Goal: Transaction & Acquisition: Purchase product/service

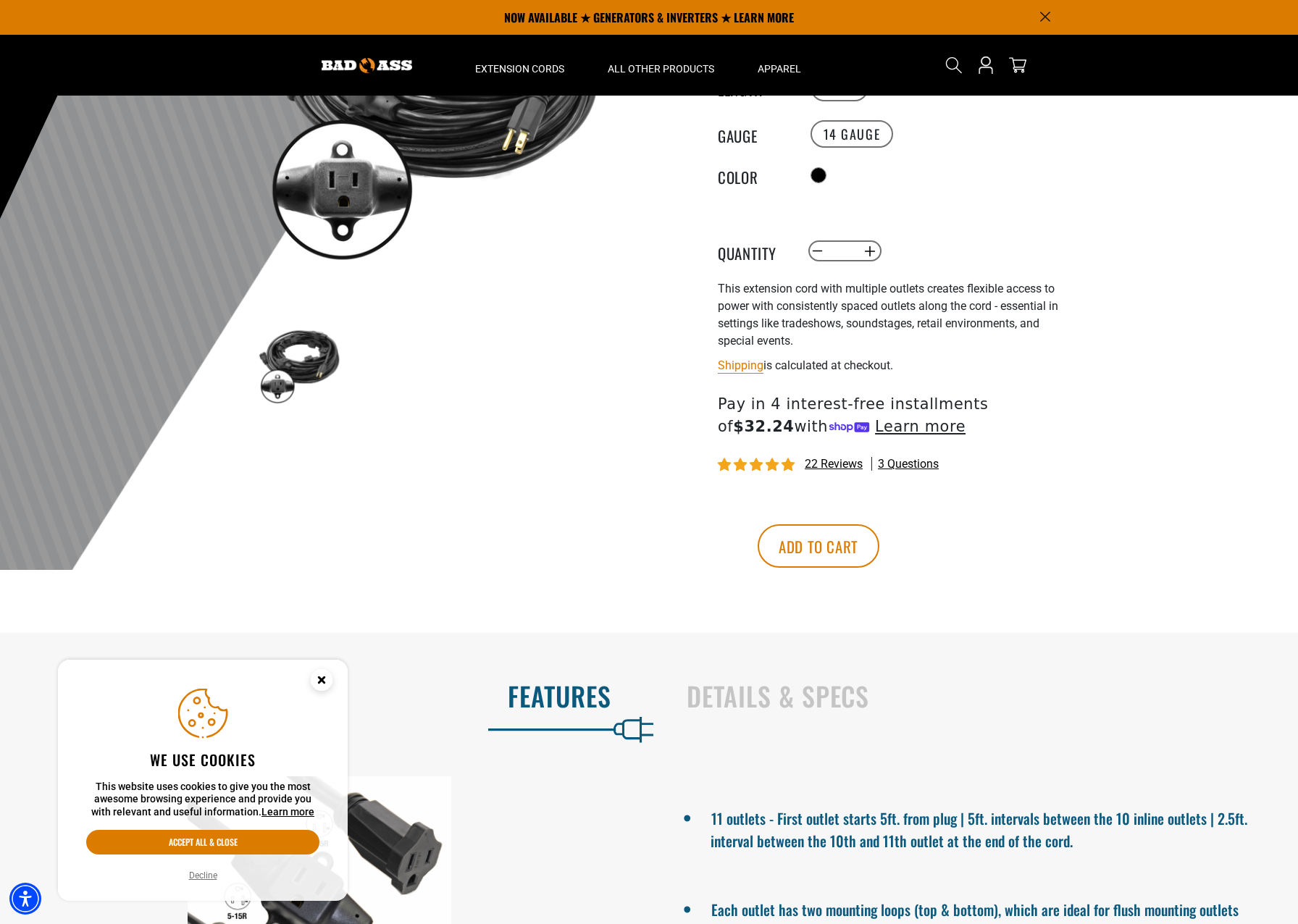
scroll to position [145, 0]
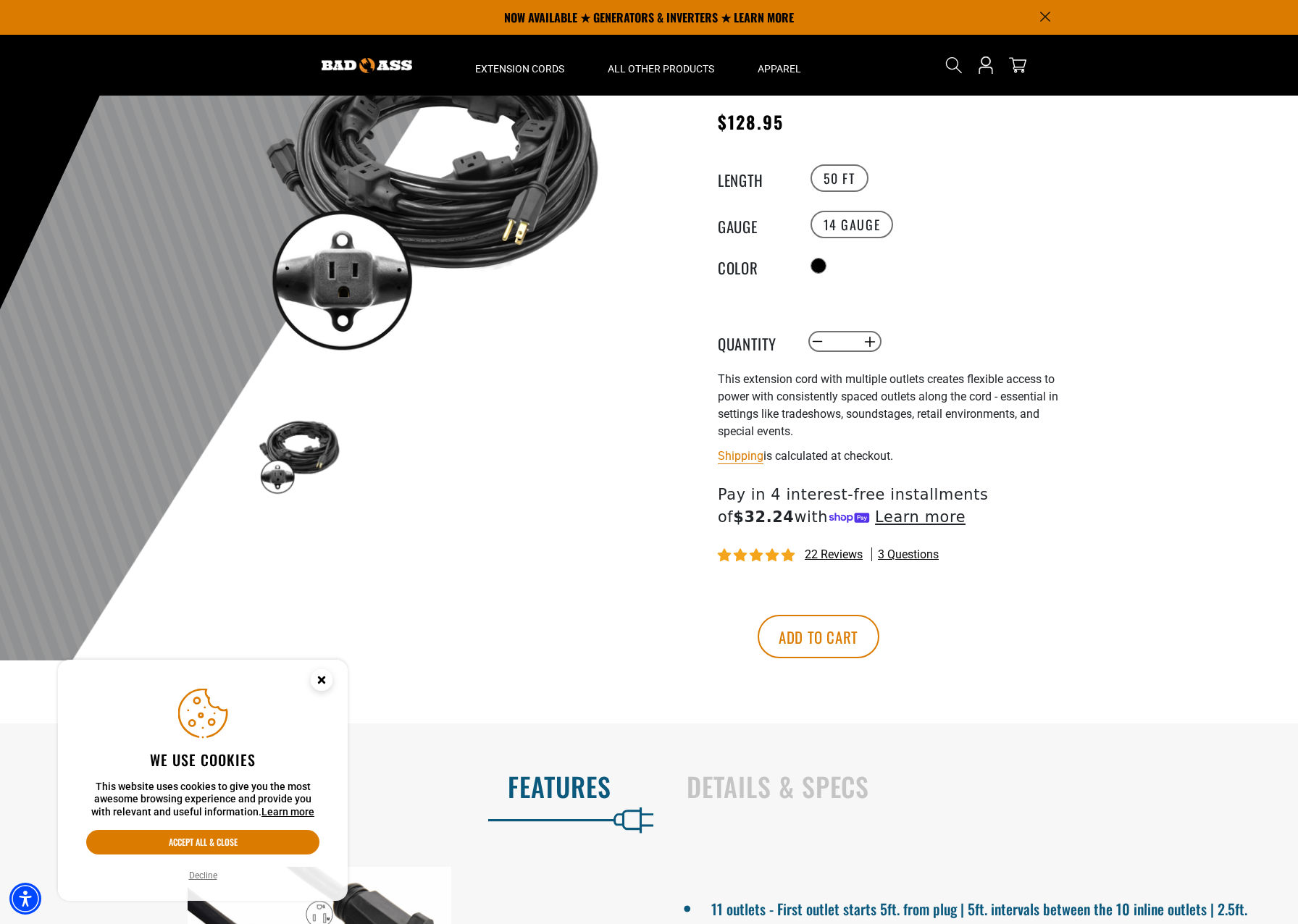
click at [315, 687] on circle "Close this option" at bounding box center [321, 680] width 22 height 22
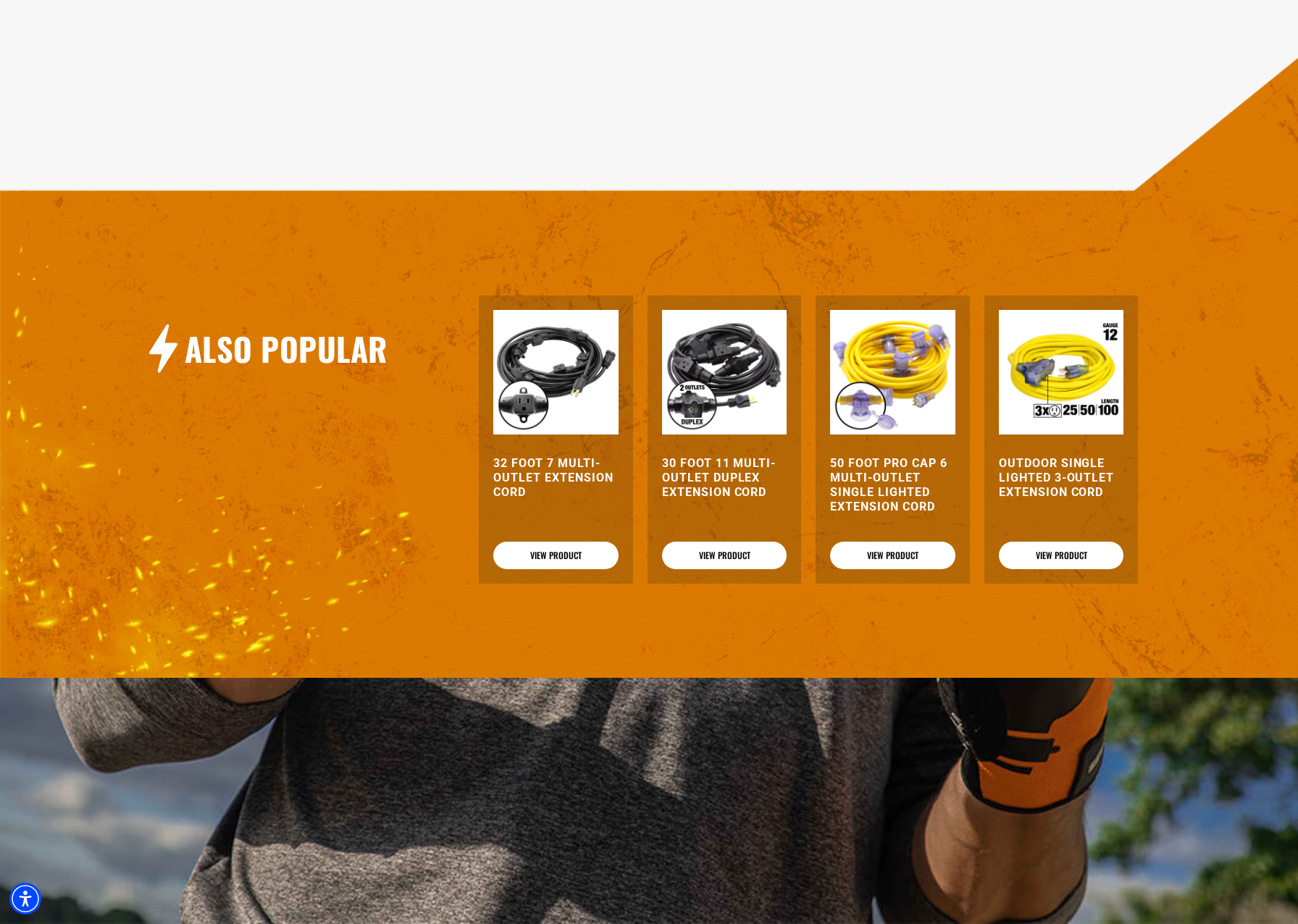
scroll to position [1304, 0]
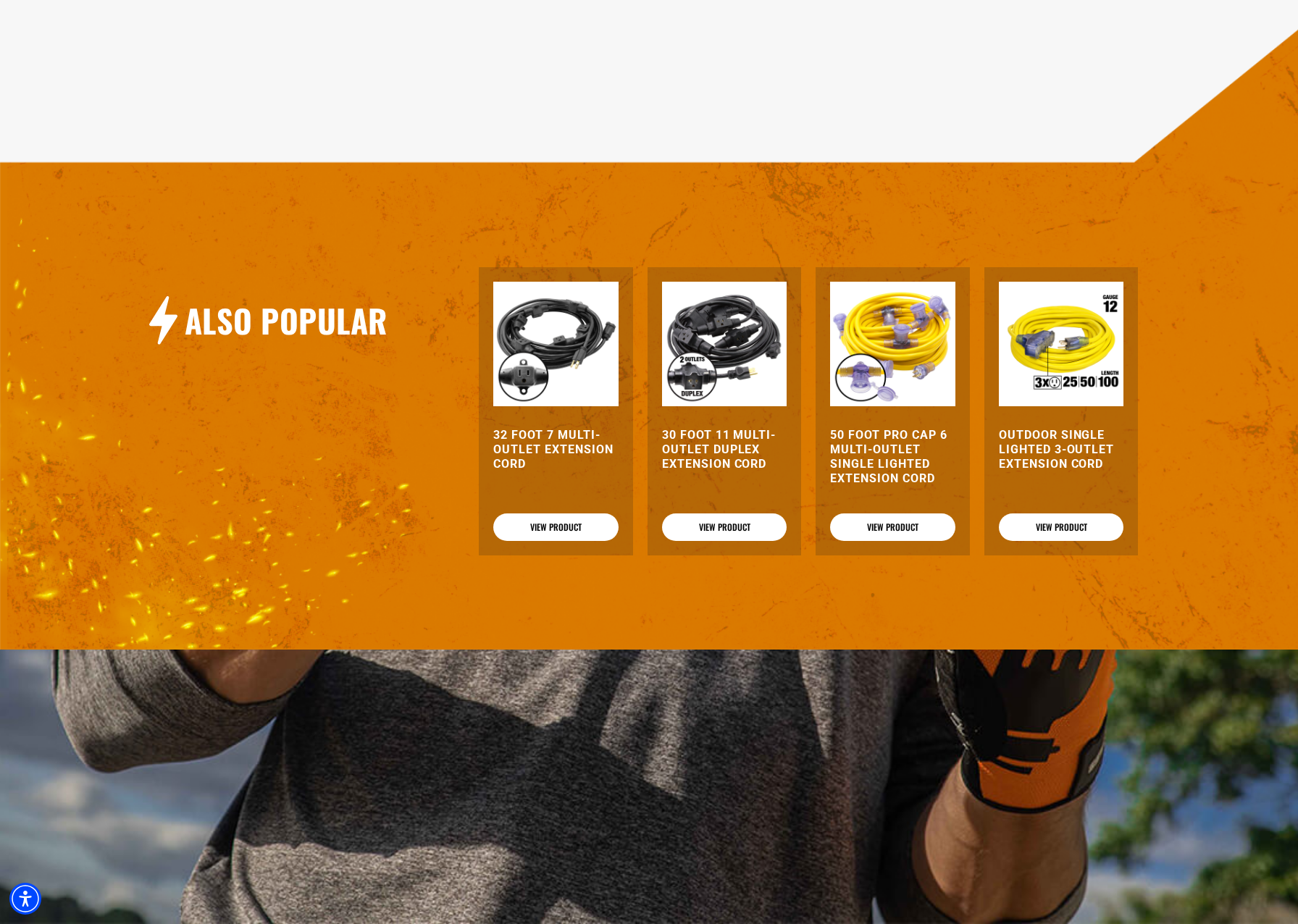
click at [558, 378] on img at bounding box center [556, 344] width 125 height 125
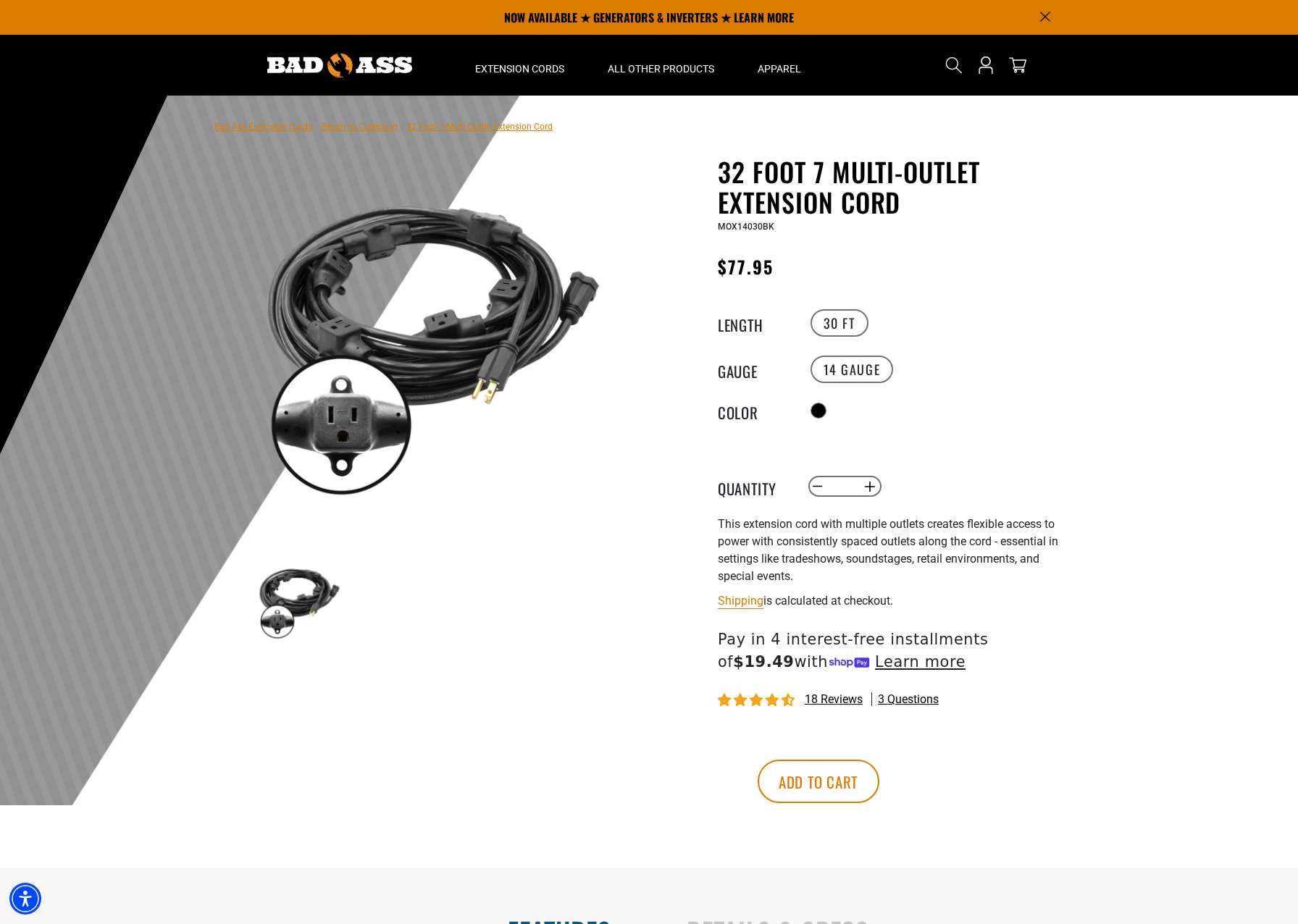
click at [371, 124] on link "Return to Collection" at bounding box center [359, 126] width 77 height 10
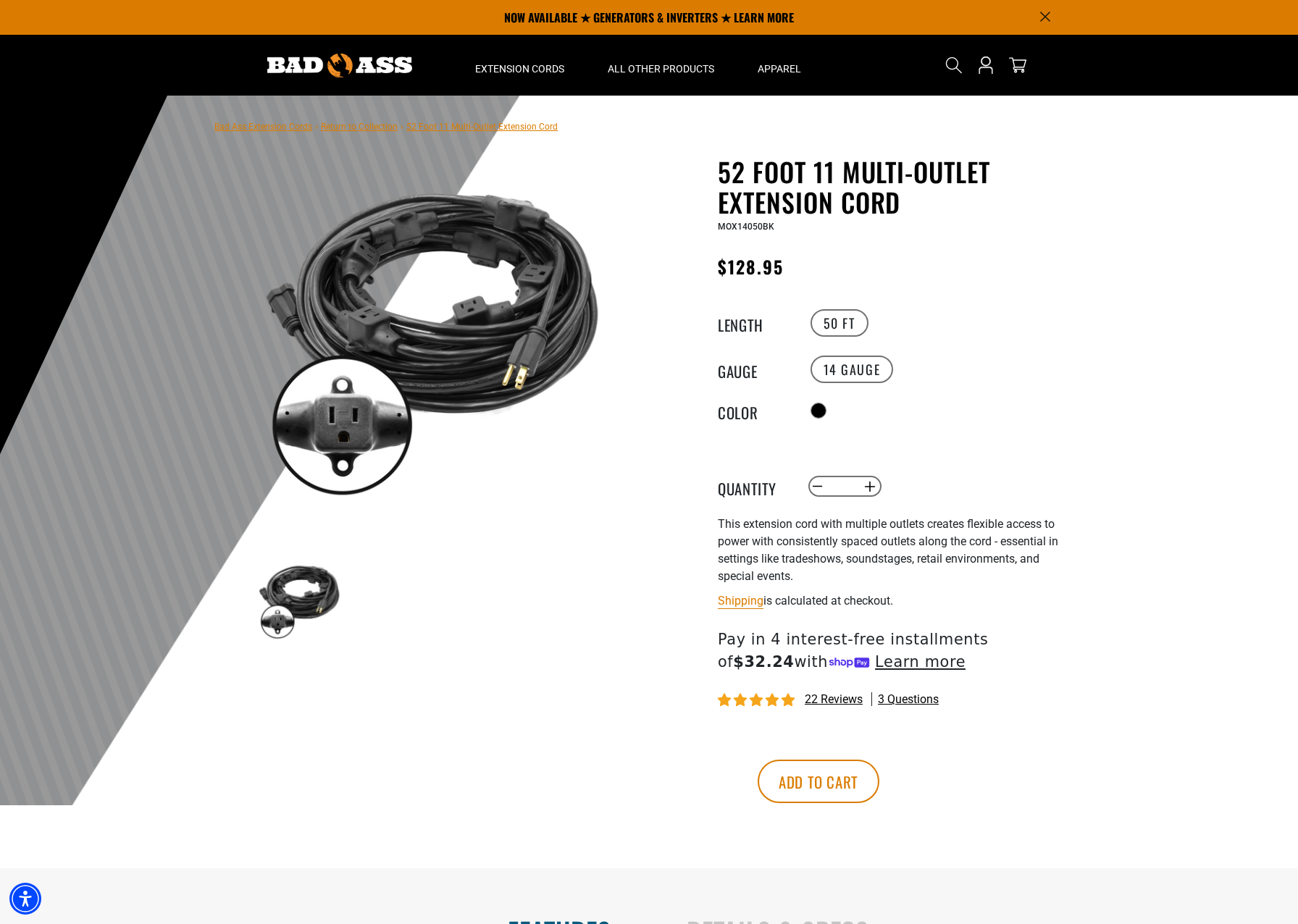
click at [228, 532] on main-product-gallery "1 of 1 Previous Next Previous Next 1 2" at bounding box center [431, 437] width 413 height 561
